Goal: Transaction & Acquisition: Purchase product/service

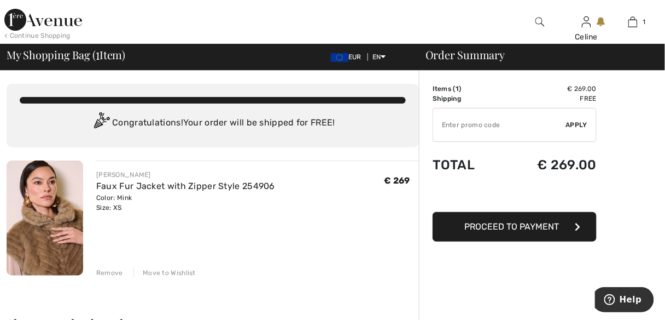
click at [103, 271] on div "Remove" at bounding box center [109, 273] width 27 height 10
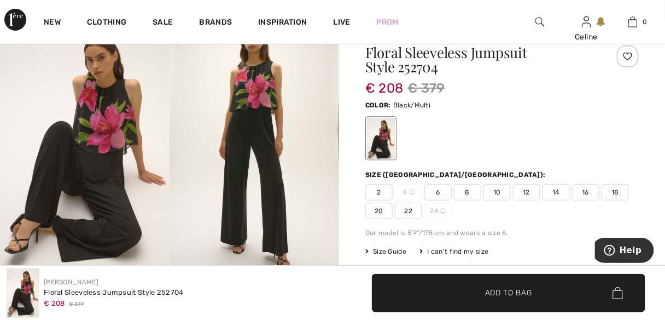
click at [443, 192] on span "6" at bounding box center [438, 192] width 27 height 16
click at [461, 291] on span "✔ Added to Bag" at bounding box center [492, 292] width 67 height 11
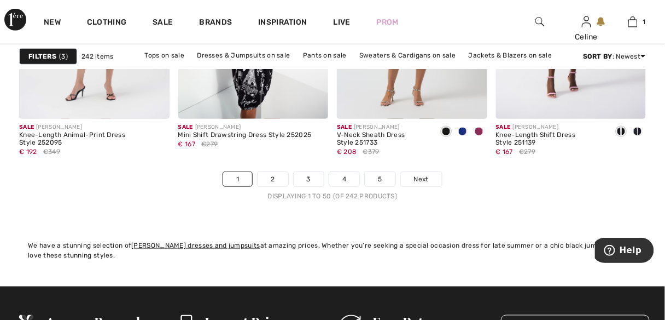
scroll to position [4430, 0]
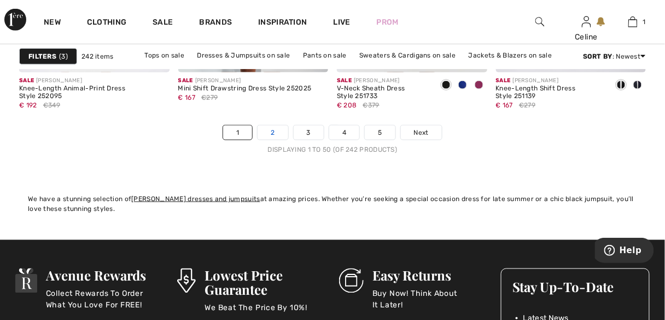
click at [280, 131] on link "2" at bounding box center [273, 132] width 30 height 14
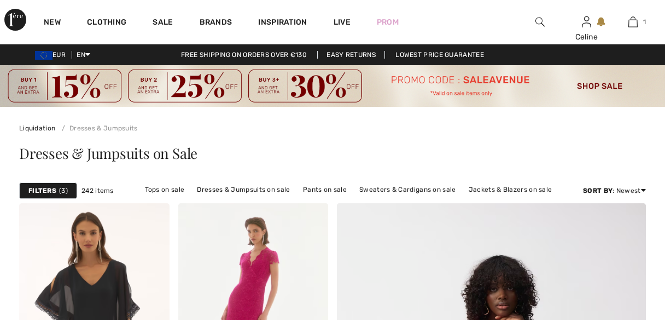
checkbox input "true"
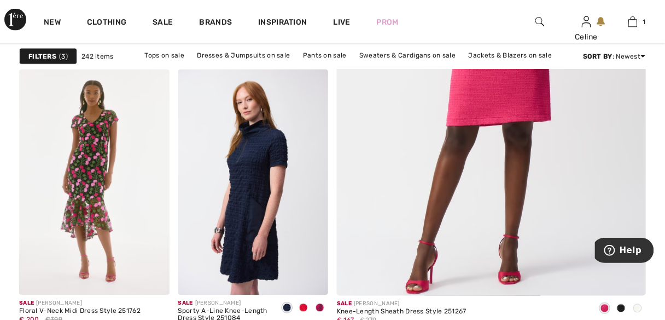
scroll to position [432, 0]
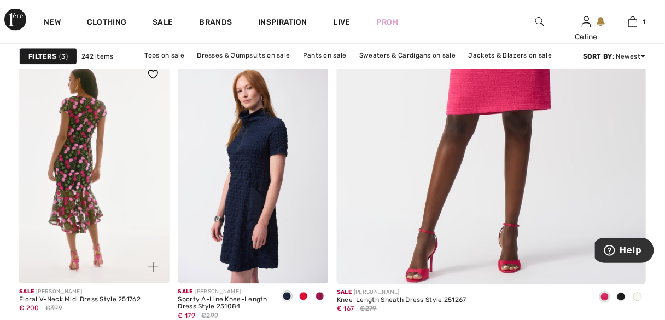
click at [90, 150] on img at bounding box center [94, 170] width 150 height 225
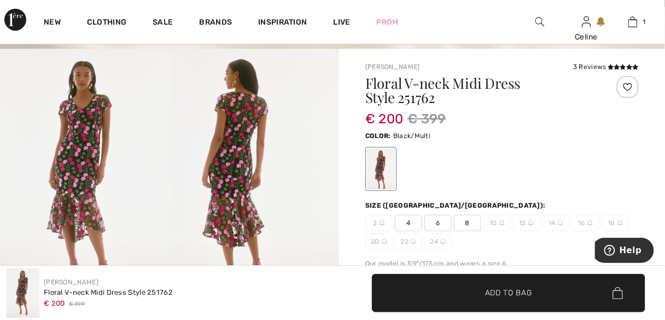
scroll to position [105, 0]
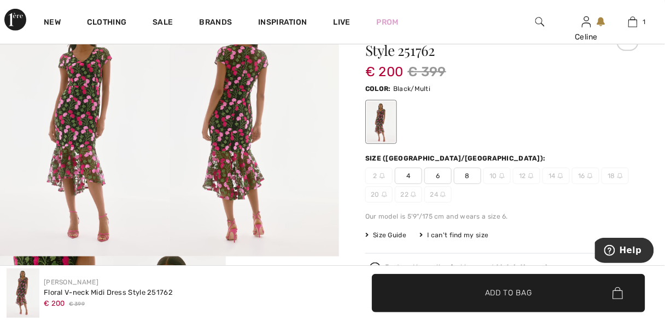
click at [95, 172] on img at bounding box center [85, 129] width 170 height 254
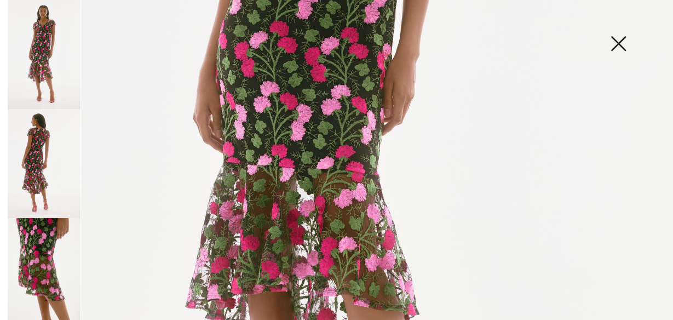
scroll to position [432, 0]
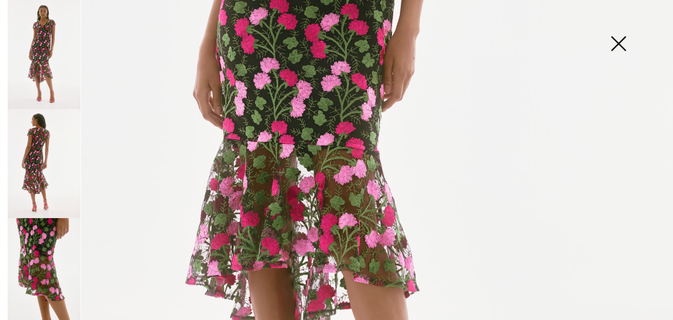
click at [36, 161] on img at bounding box center [44, 163] width 73 height 109
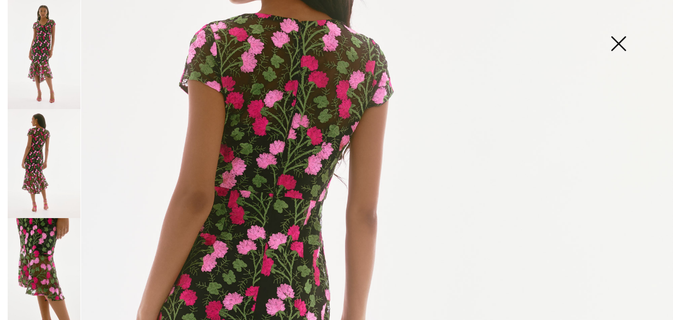
scroll to position [82, 0]
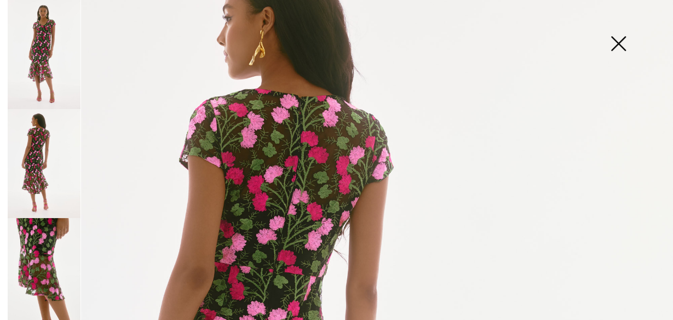
click at [33, 256] on img at bounding box center [44, 272] width 73 height 109
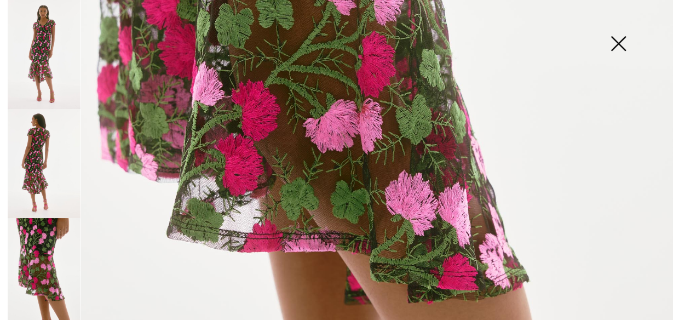
scroll to position [467, 0]
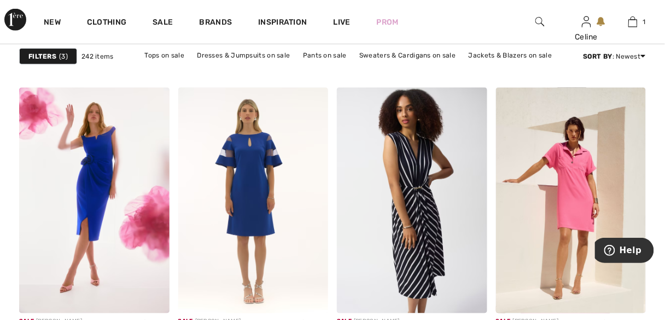
scroll to position [1400, 0]
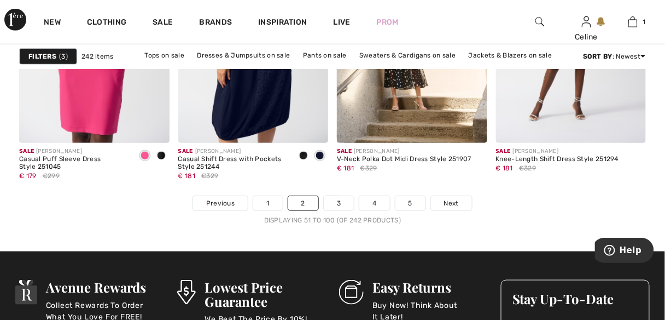
scroll to position [4342, 0]
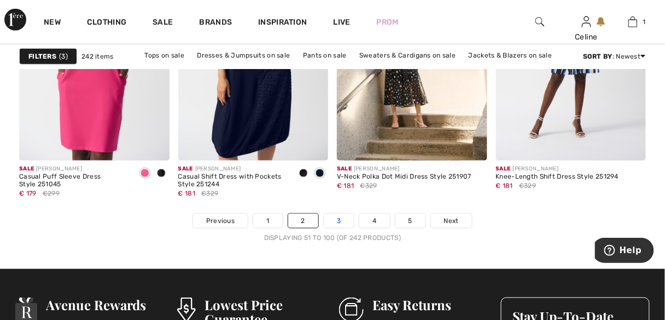
click at [343, 218] on link "3" at bounding box center [339, 220] width 30 height 14
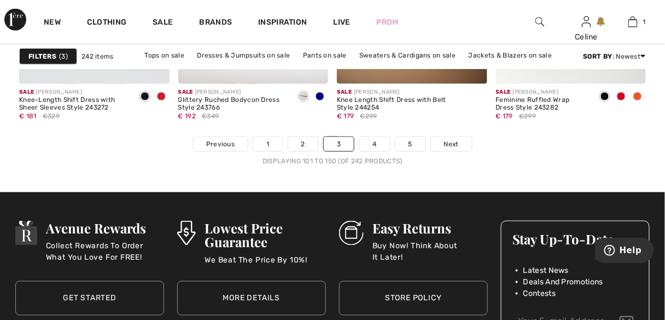
scroll to position [4487, 0]
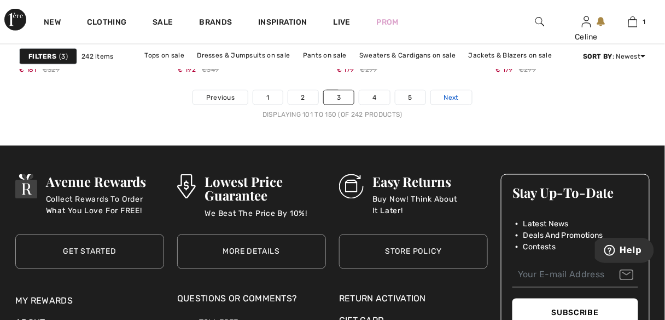
click at [447, 94] on span "Next" at bounding box center [451, 97] width 15 height 10
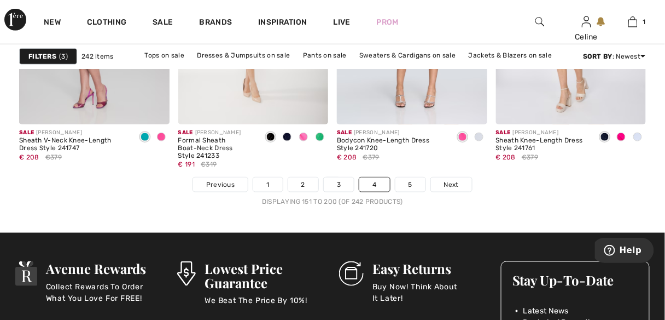
scroll to position [4338, 0]
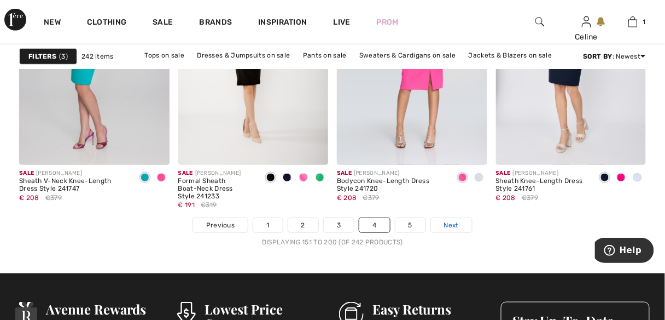
click at [456, 225] on span "Next" at bounding box center [451, 225] width 15 height 10
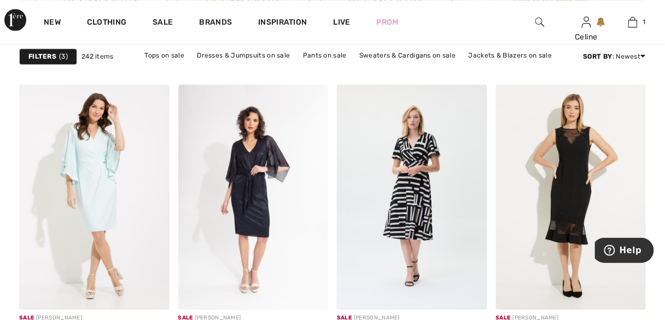
scroll to position [3671, 0]
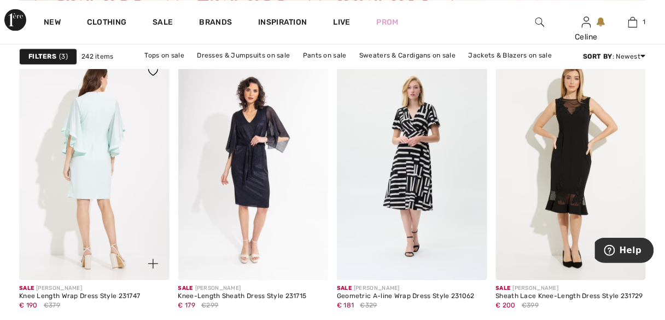
click at [109, 179] on img at bounding box center [94, 167] width 150 height 225
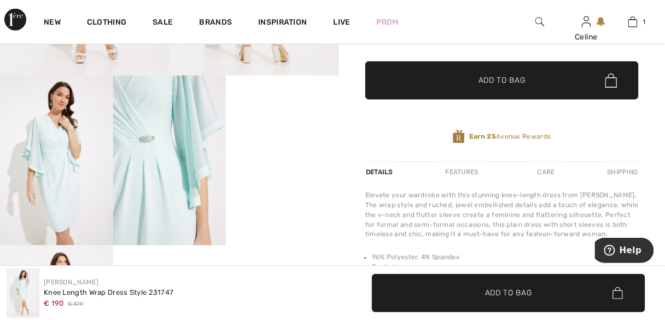
scroll to position [303, 0]
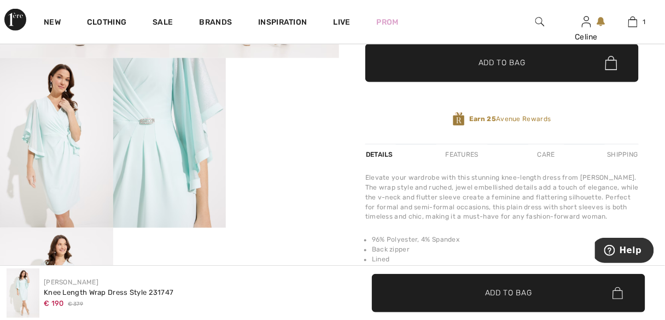
click at [289, 114] on video "Your browser does not support the video tag." at bounding box center [282, 86] width 113 height 56
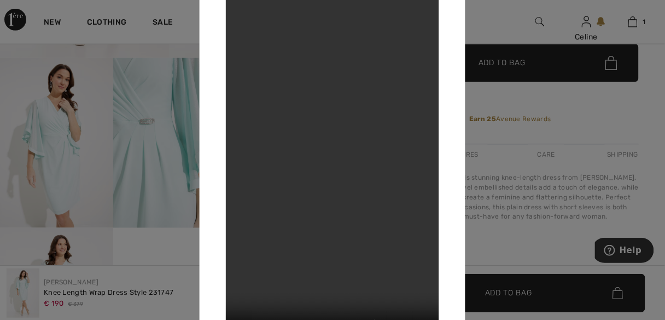
click at [191, 247] on div at bounding box center [332, 160] width 665 height 320
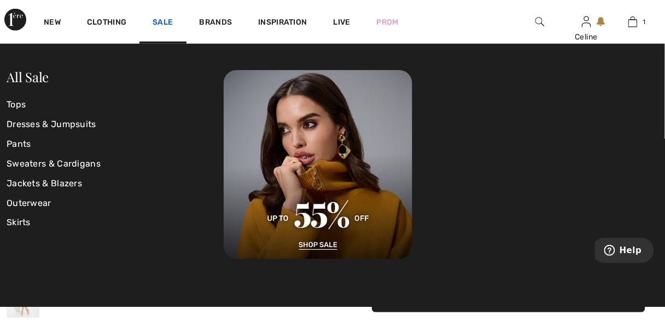
click at [171, 21] on link "Sale" at bounding box center [163, 23] width 20 height 11
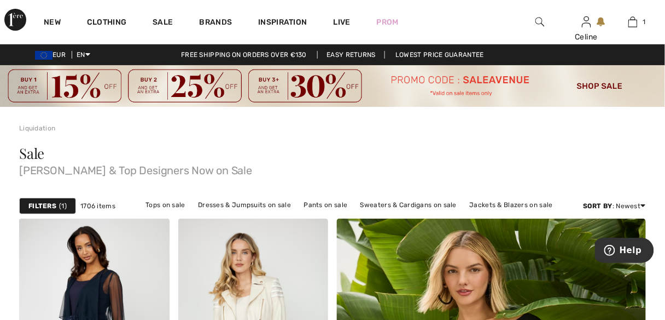
click at [38, 206] on strong "Filters" at bounding box center [42, 206] width 28 height 10
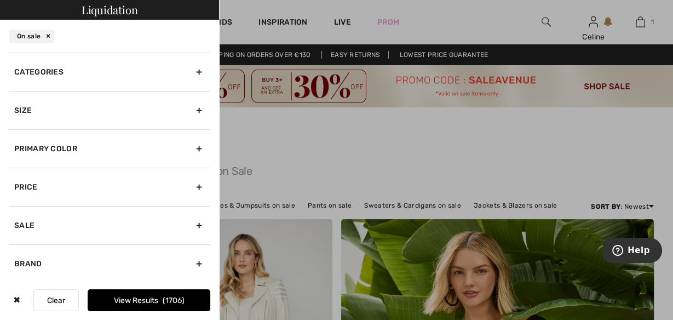
click at [193, 110] on div "Size" at bounding box center [109, 110] width 201 height 38
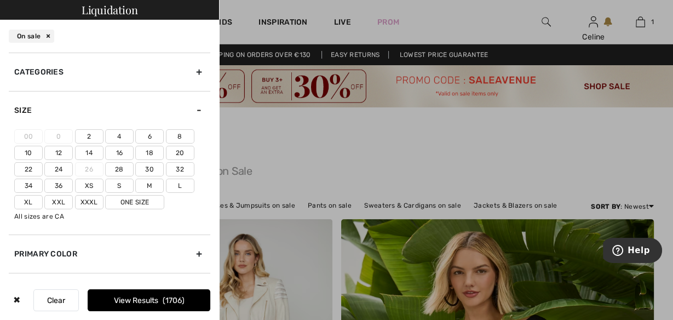
click at [149, 137] on label "6" at bounding box center [149, 136] width 28 height 14
click at [0, 0] on input"] "6" at bounding box center [0, 0] width 0 height 0
click at [174, 138] on label "8" at bounding box center [180, 136] width 28 height 14
click at [0, 0] on input"] "8" at bounding box center [0, 0] width 0 height 0
click at [190, 109] on div "Size" at bounding box center [109, 110] width 201 height 38
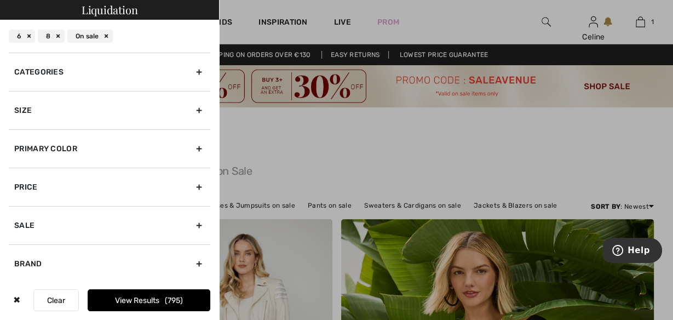
click at [193, 71] on div "Categories" at bounding box center [109, 72] width 201 height 38
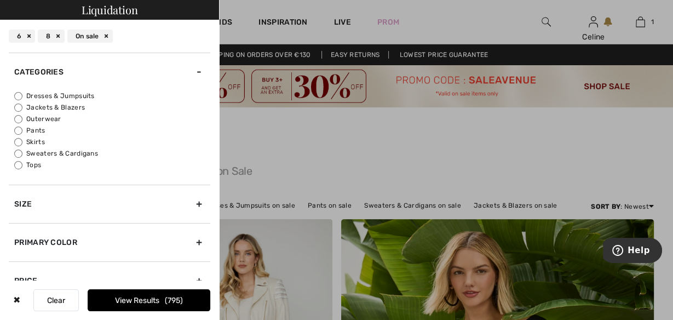
click at [18, 151] on input "Sweaters & Cardigans" at bounding box center [18, 153] width 8 height 8
radio input "true"
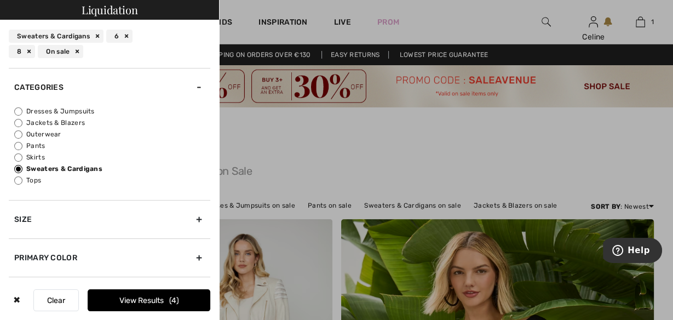
click at [19, 181] on input "Tops" at bounding box center [18, 180] width 8 height 8
radio input "true"
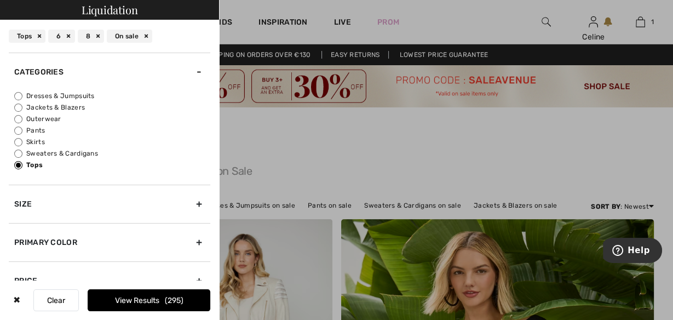
click at [138, 298] on button "View Results 295" at bounding box center [149, 300] width 123 height 22
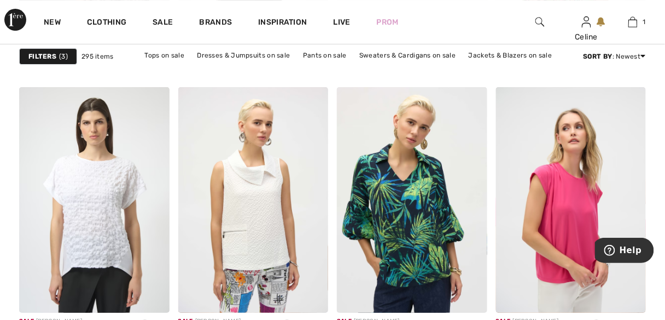
scroll to position [1989, 0]
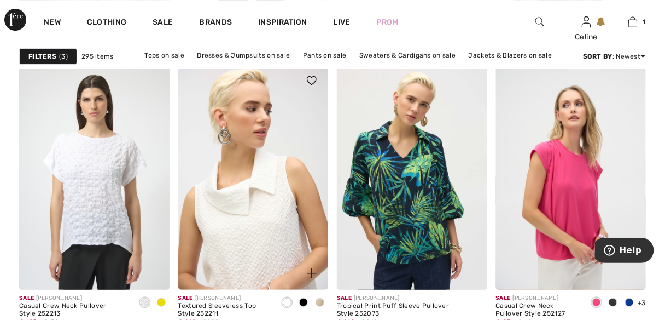
click at [251, 213] on img at bounding box center [253, 176] width 150 height 225
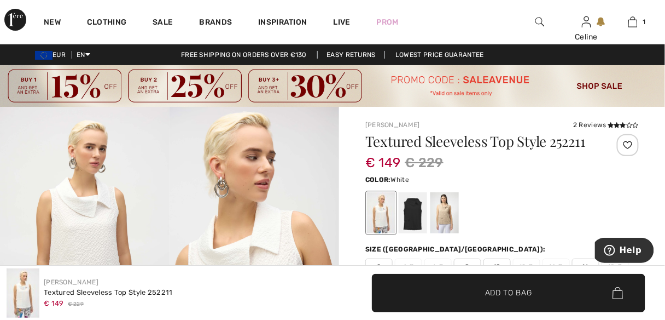
click at [470, 269] on div "Joseph Ribkoff Textured Sleeveless Top Style 252211 € 149 € 229 ✔ Added to Bag …" at bounding box center [332, 292] width 665 height 54
click at [509, 222] on div at bounding box center [503, 212] width 274 height 45
click at [468, 258] on span "8" at bounding box center [467, 266] width 27 height 16
click at [490, 290] on span "Add to Bag" at bounding box center [508, 292] width 47 height 11
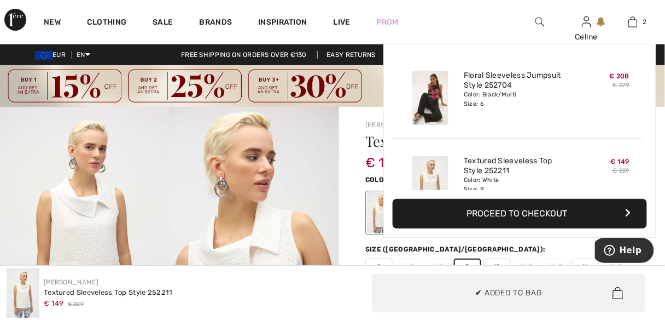
scroll to position [33, 0]
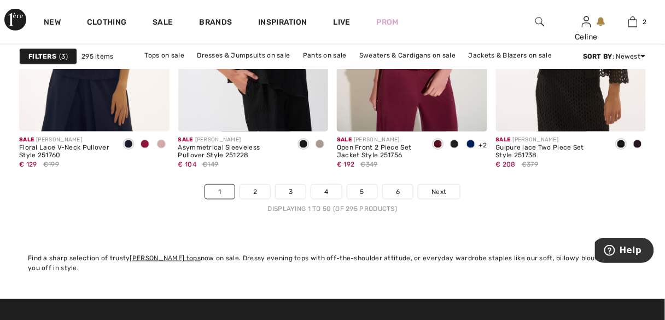
scroll to position [4342, 0]
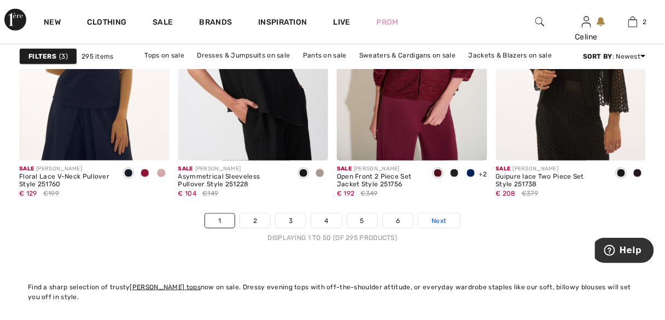
click at [438, 219] on span "Next" at bounding box center [439, 221] width 15 height 10
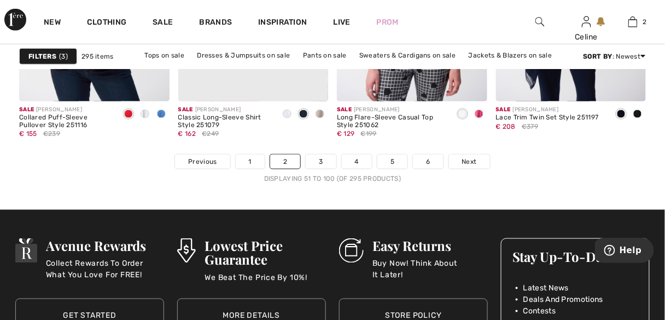
scroll to position [4482, 0]
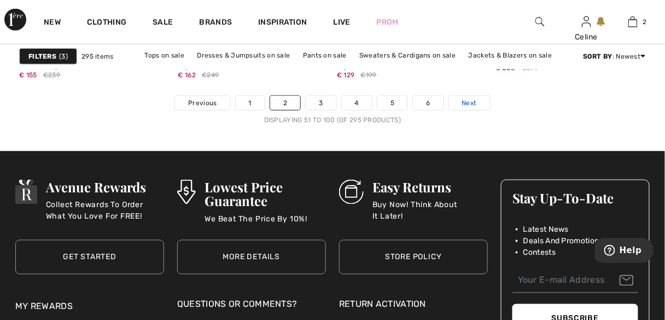
click at [471, 102] on span "Next" at bounding box center [469, 103] width 15 height 10
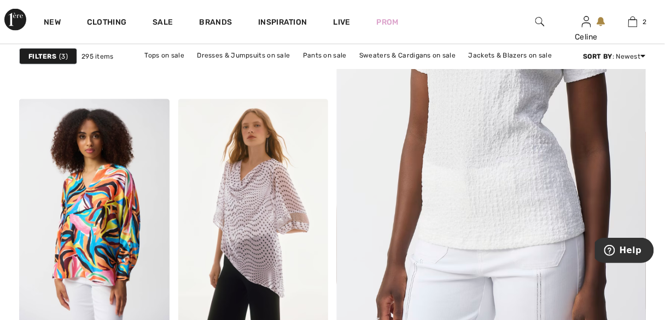
scroll to position [438, 0]
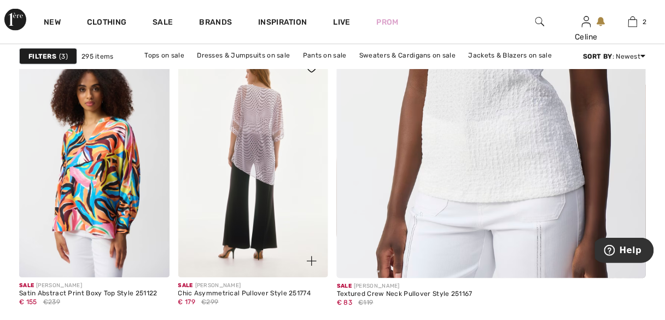
click at [272, 148] on img at bounding box center [253, 164] width 150 height 225
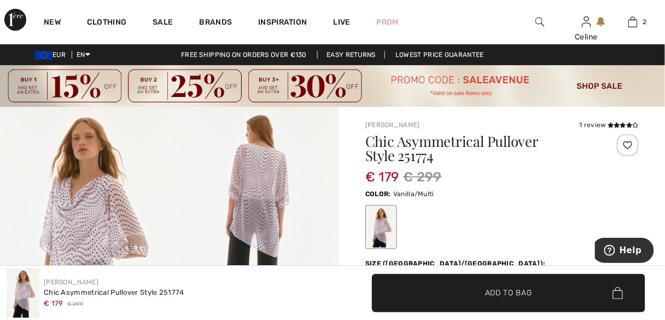
click at [115, 224] on img at bounding box center [85, 234] width 170 height 254
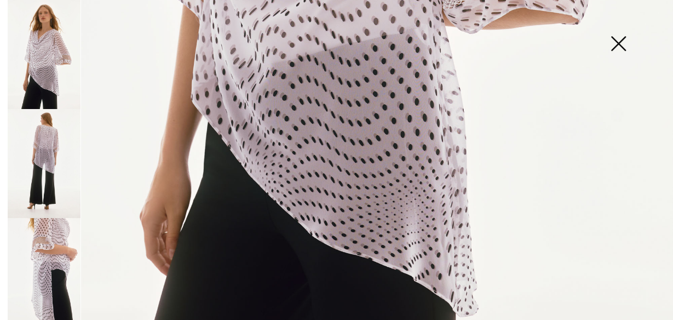
scroll to position [589, 0]
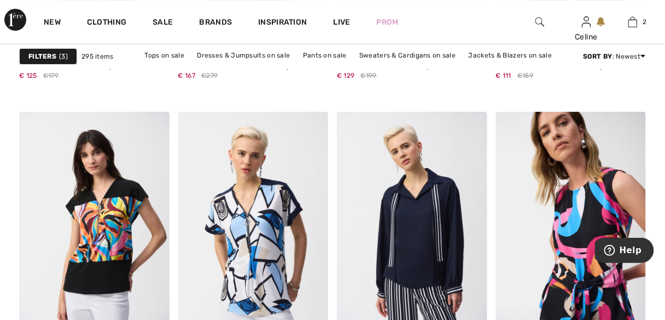
scroll to position [986, 0]
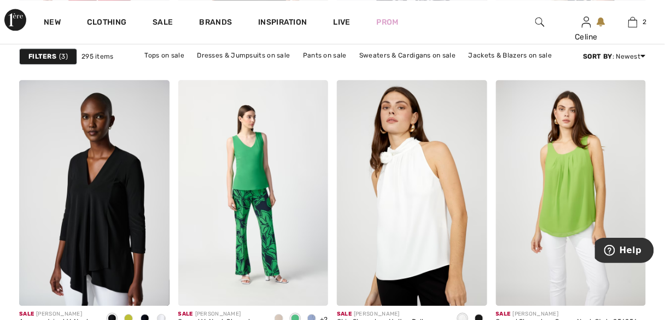
scroll to position [1699, 0]
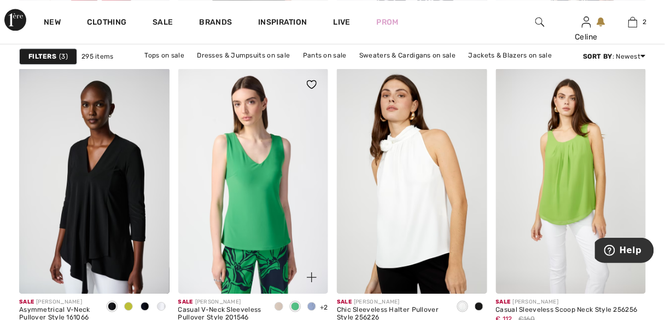
click at [259, 179] on img at bounding box center [253, 180] width 150 height 225
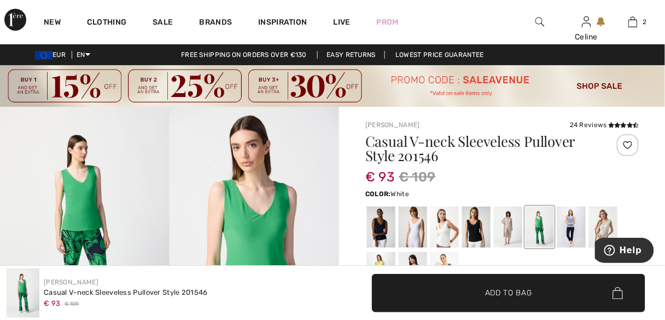
click at [414, 234] on div at bounding box center [413, 226] width 28 height 41
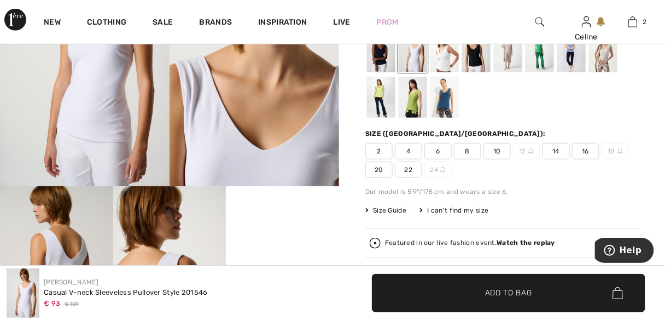
scroll to position [140, 0]
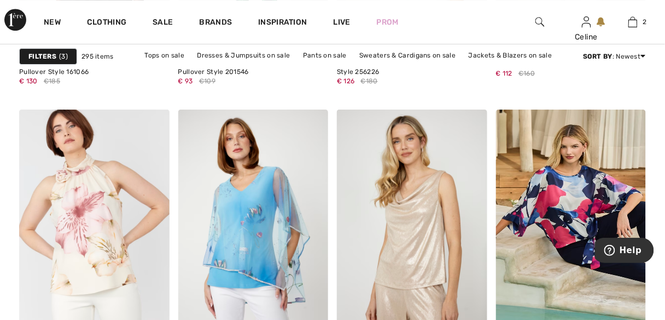
scroll to position [1945, 0]
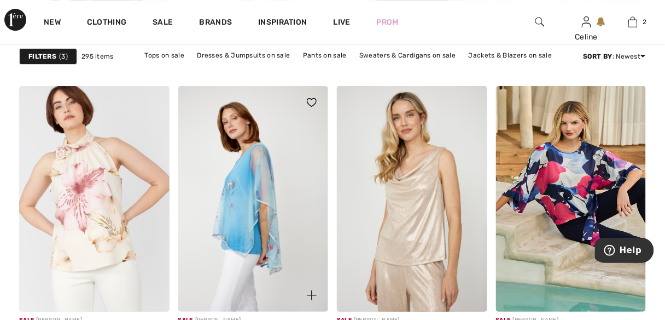
click at [262, 228] on img at bounding box center [253, 198] width 150 height 225
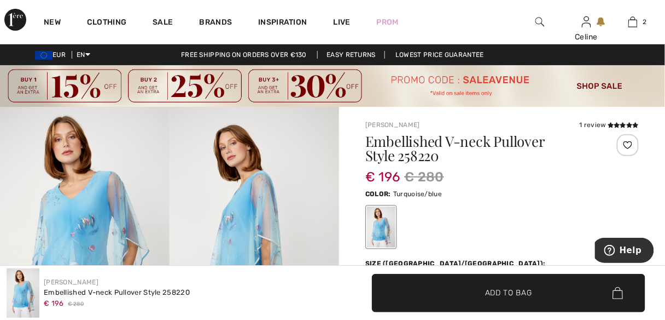
click at [491, 236] on div at bounding box center [503, 226] width 274 height 45
click at [664, 313] on div "[PERSON_NAME] Embellished V-neck Pullover Style 258220 € 196 € 280 ✔ Added to B…" at bounding box center [332, 292] width 665 height 54
click at [328, 274] on div "[PERSON_NAME] Embellished V-neck Pullover Style 258220 € 196 € 280" at bounding box center [166, 292] width 333 height 49
click at [440, 252] on div "Embellished V-neck Pullover Style 258220 € 196 € 280 Color: Turquoise/blue Size…" at bounding box center [503, 297] width 274 height 327
click at [433, 280] on span "✔ Added to Bag Add to Bag" at bounding box center [509, 293] width 274 height 38
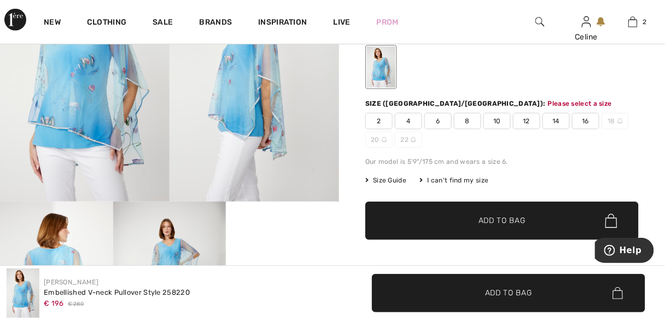
scroll to position [170, 0]
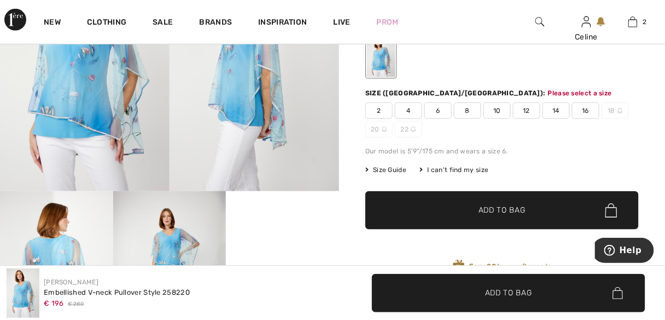
click at [470, 113] on span "8" at bounding box center [467, 110] width 27 height 16
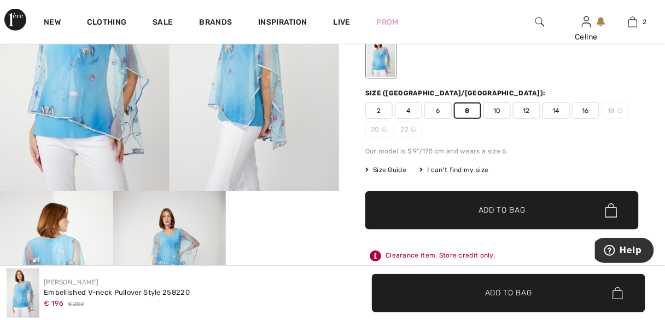
click at [476, 219] on span "✔ Added to Bag Add to Bag" at bounding box center [503, 210] width 274 height 38
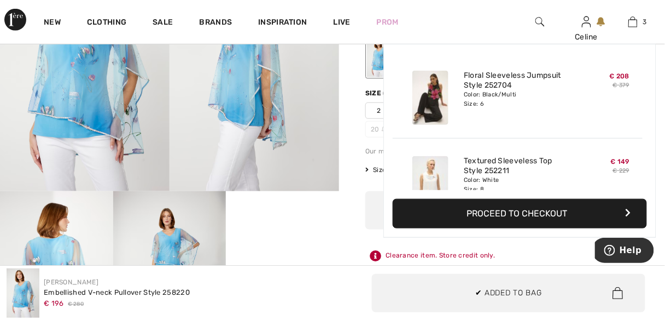
scroll to position [118, 0]
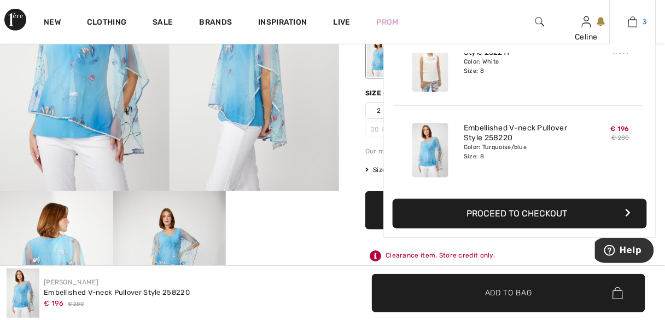
click at [638, 21] on img at bounding box center [633, 21] width 9 height 13
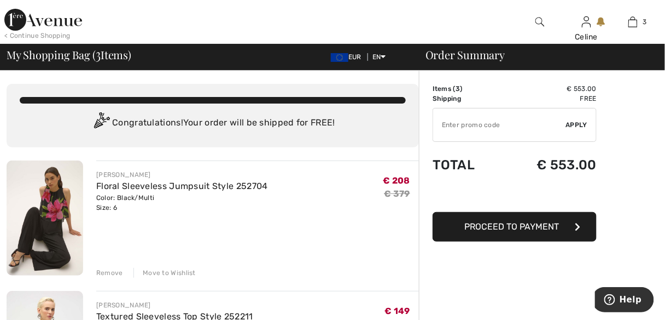
click at [489, 123] on input "TEXT" at bounding box center [499, 124] width 133 height 33
type input "S"
type input "SALEAVENUE"
click at [576, 124] on span "Apply" at bounding box center [577, 125] width 22 height 10
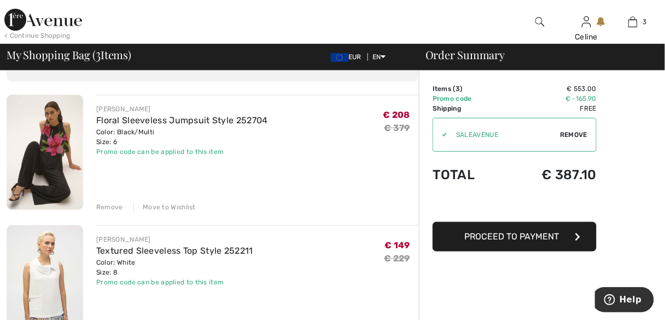
scroll to position [63, 0]
